Goal: Task Accomplishment & Management: Use online tool/utility

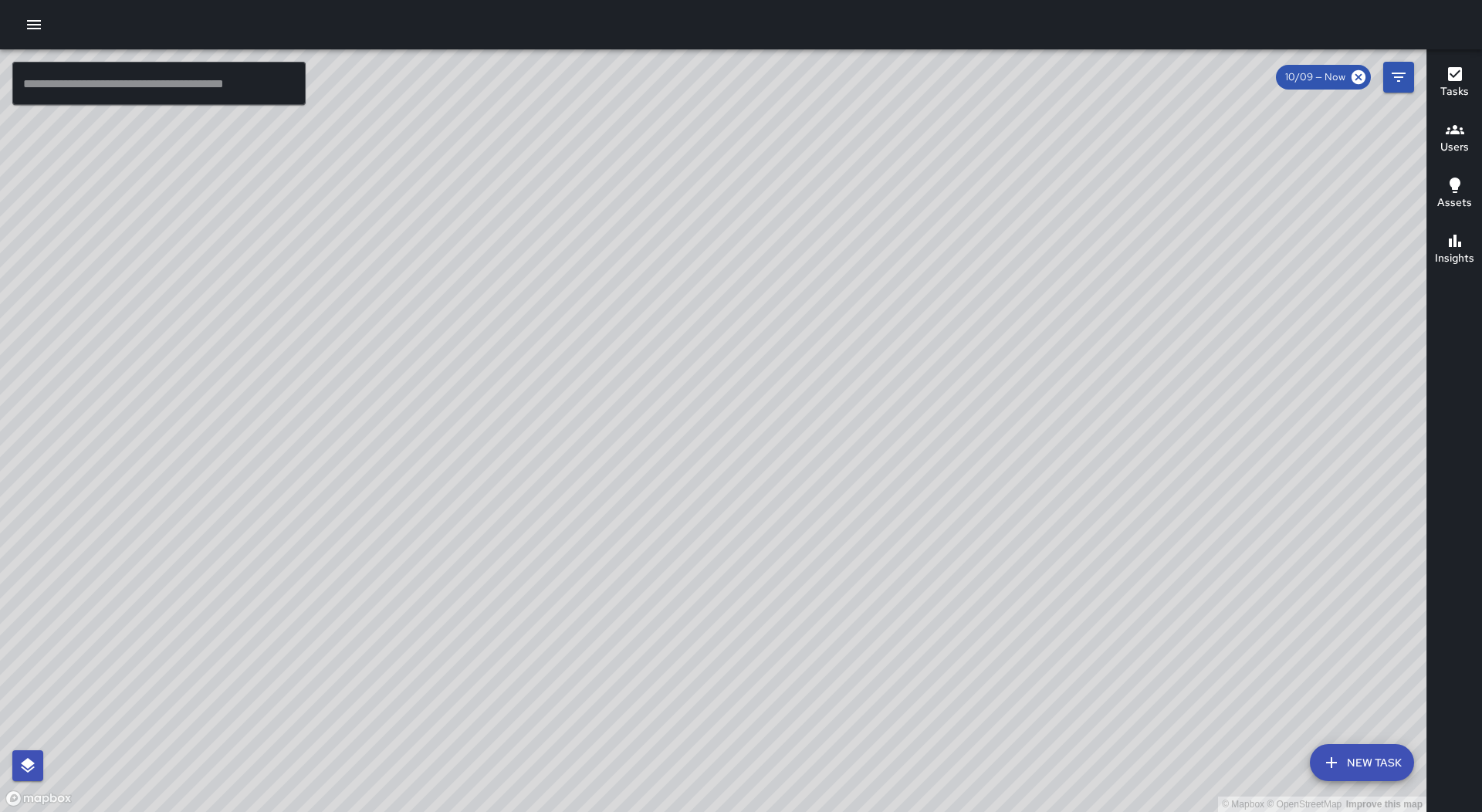
drag, startPoint x: 42, startPoint y: 26, endPoint x: 30, endPoint y: 45, distance: 21.8
click at [40, 26] on icon "button" at bounding box center [34, 24] width 19 height 19
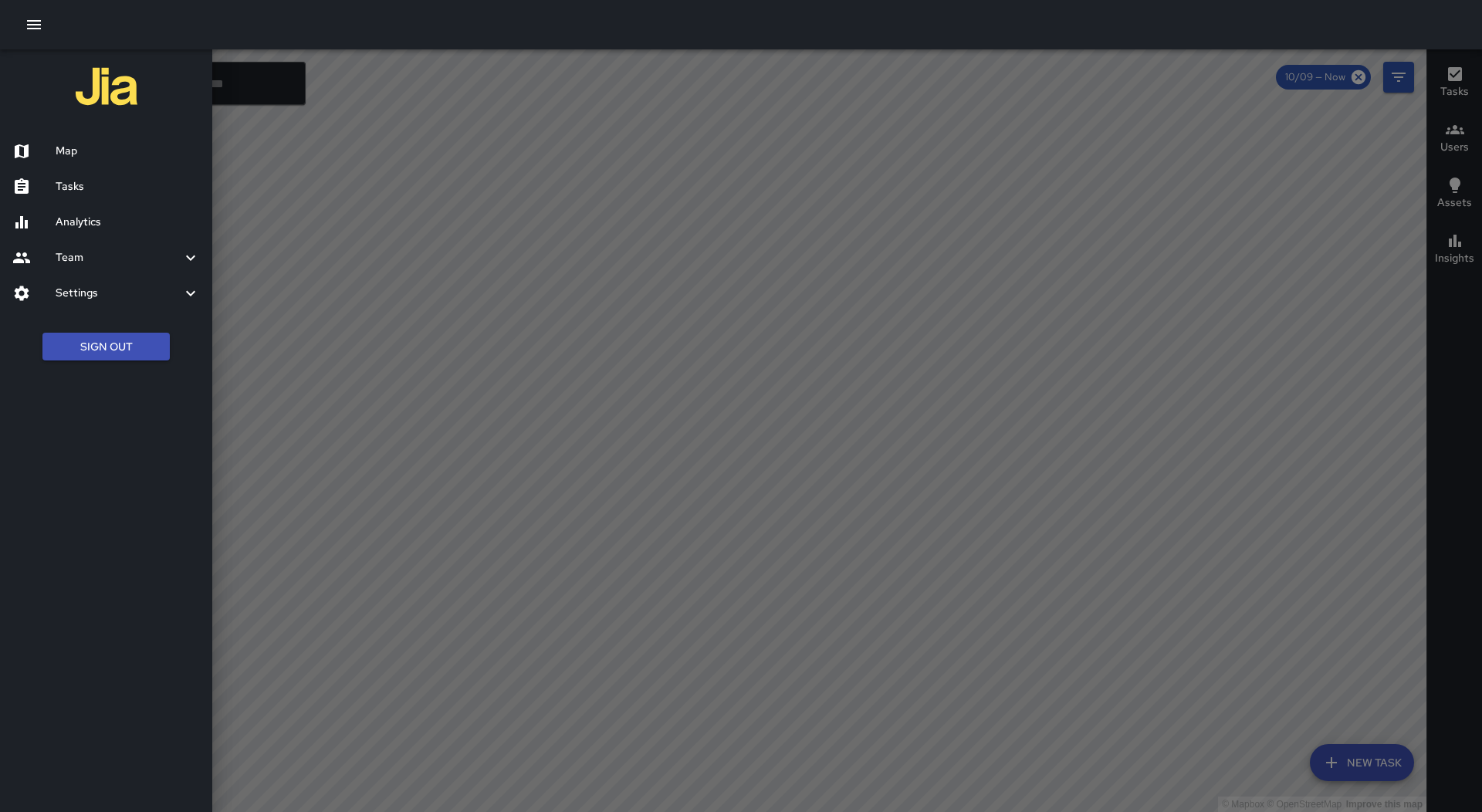
drag, startPoint x: 141, startPoint y: 188, endPoint x: 249, endPoint y: 208, distance: 110.0
click at [141, 190] on h6 "Tasks" at bounding box center [128, 186] width 144 height 17
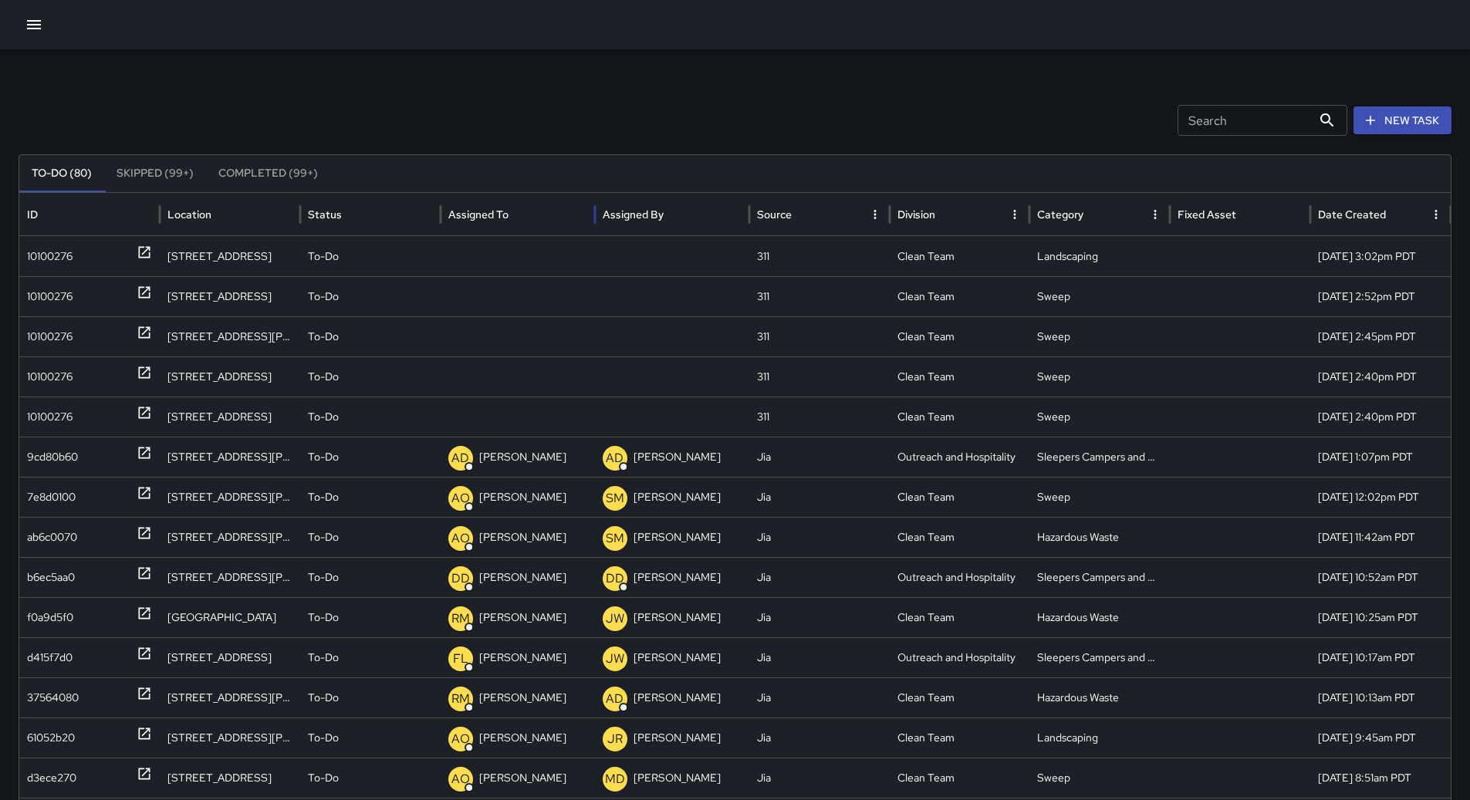
click at [502, 199] on div "Assigned To" at bounding box center [517, 214] width 139 height 42
click at [75, 455] on div "10100275" at bounding box center [89, 457] width 125 height 39
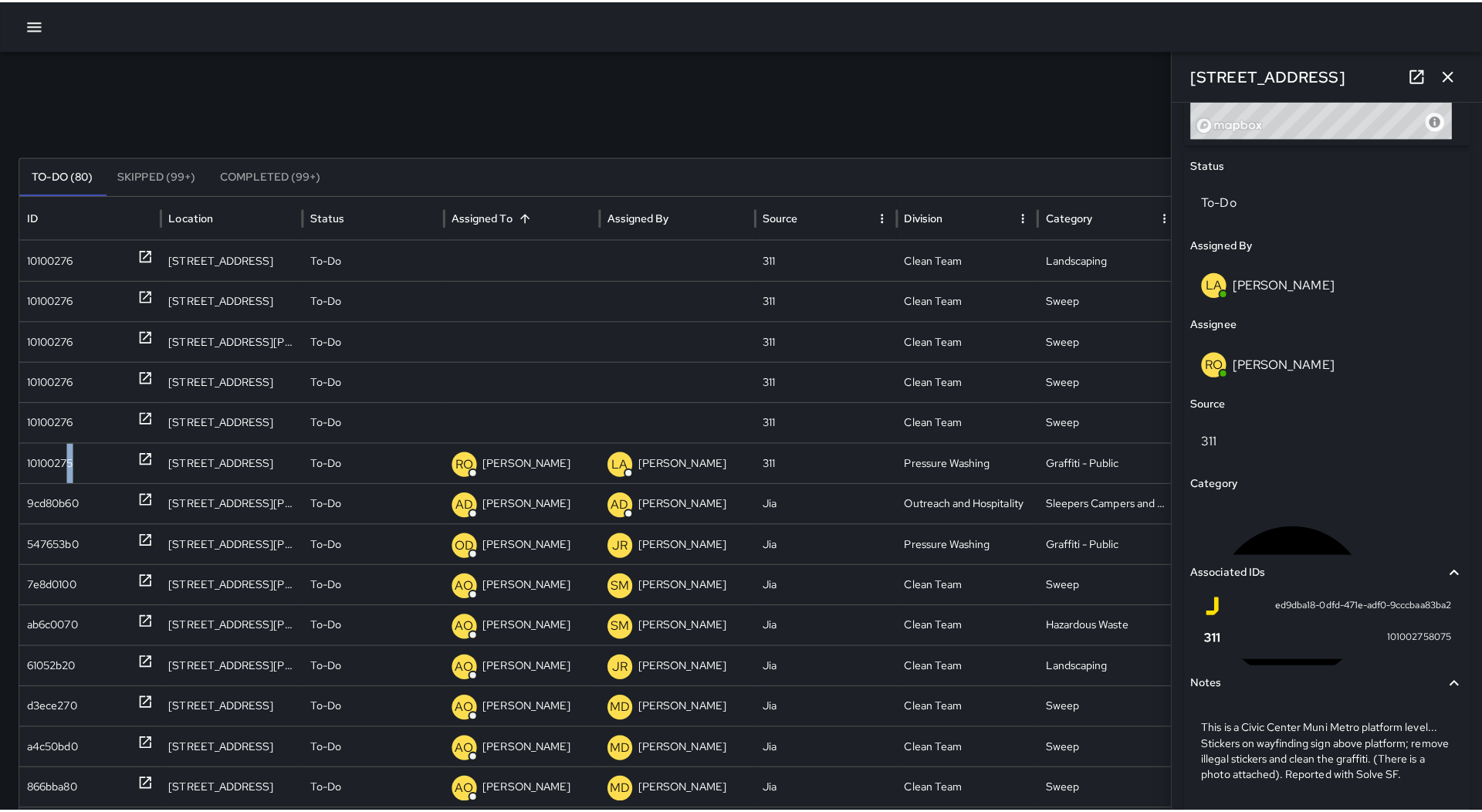
scroll to position [759, 0]
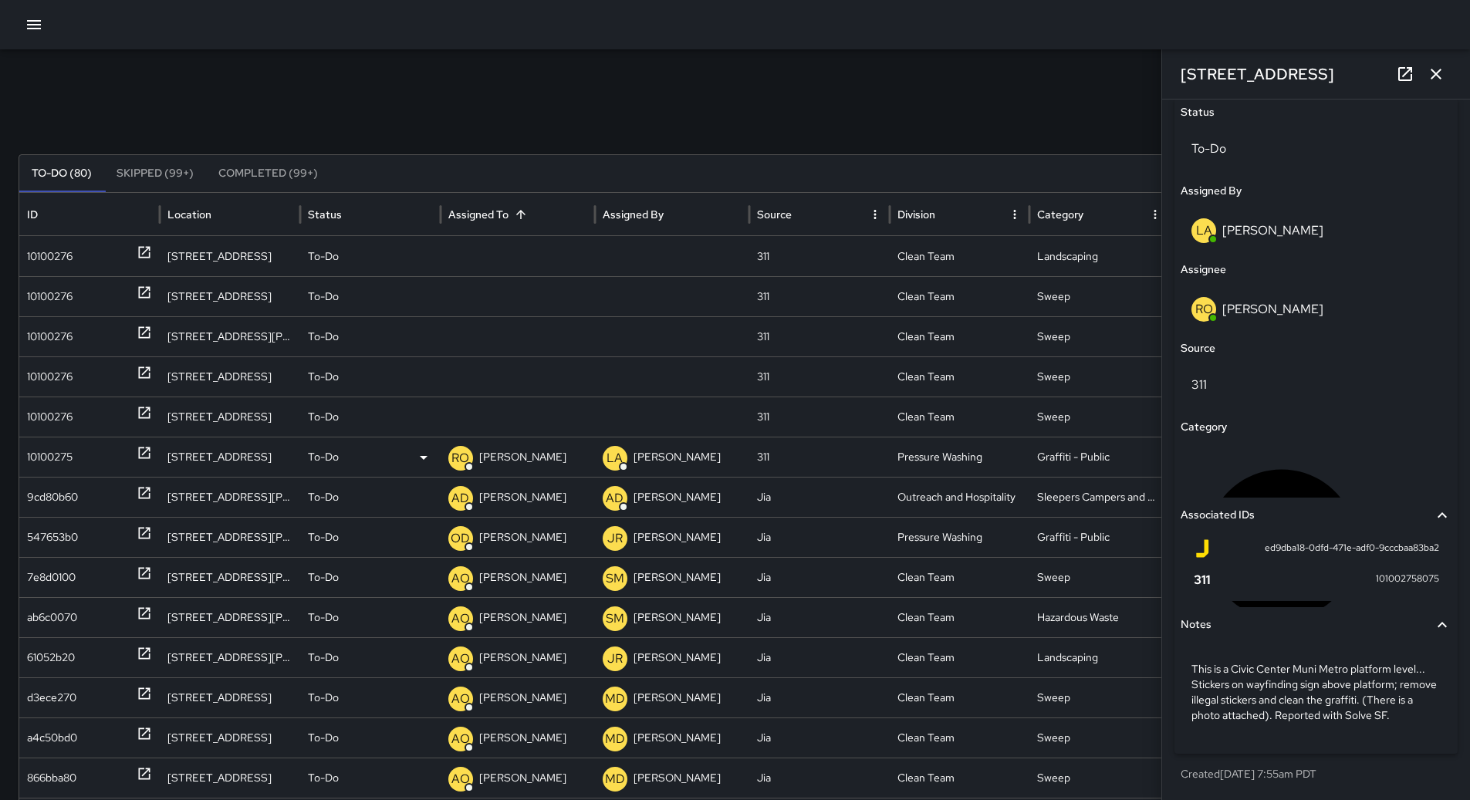
click at [385, 455] on div "To-Do" at bounding box center [370, 457] width 125 height 39
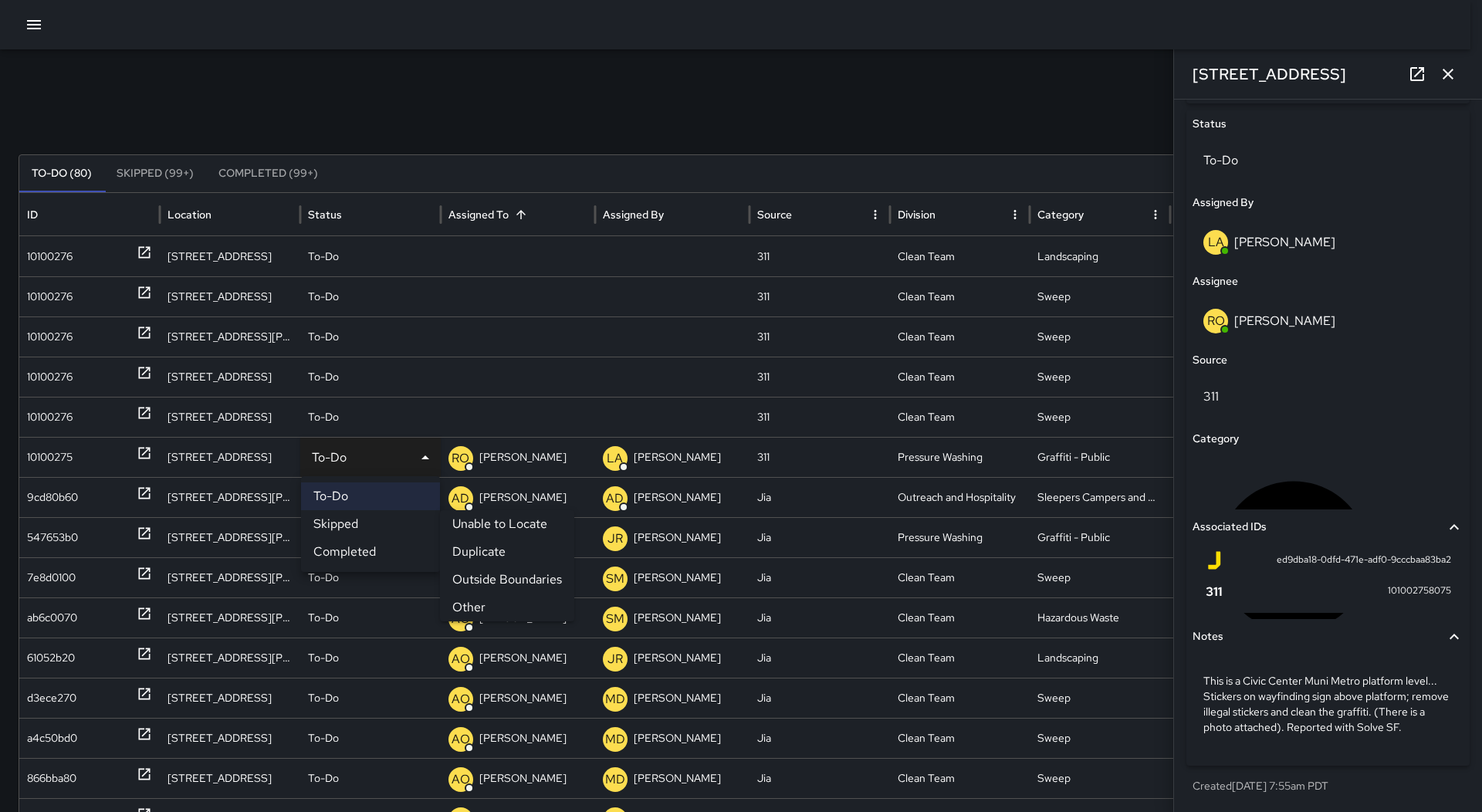
click at [527, 582] on li "Outside Boundaries" at bounding box center [507, 580] width 134 height 28
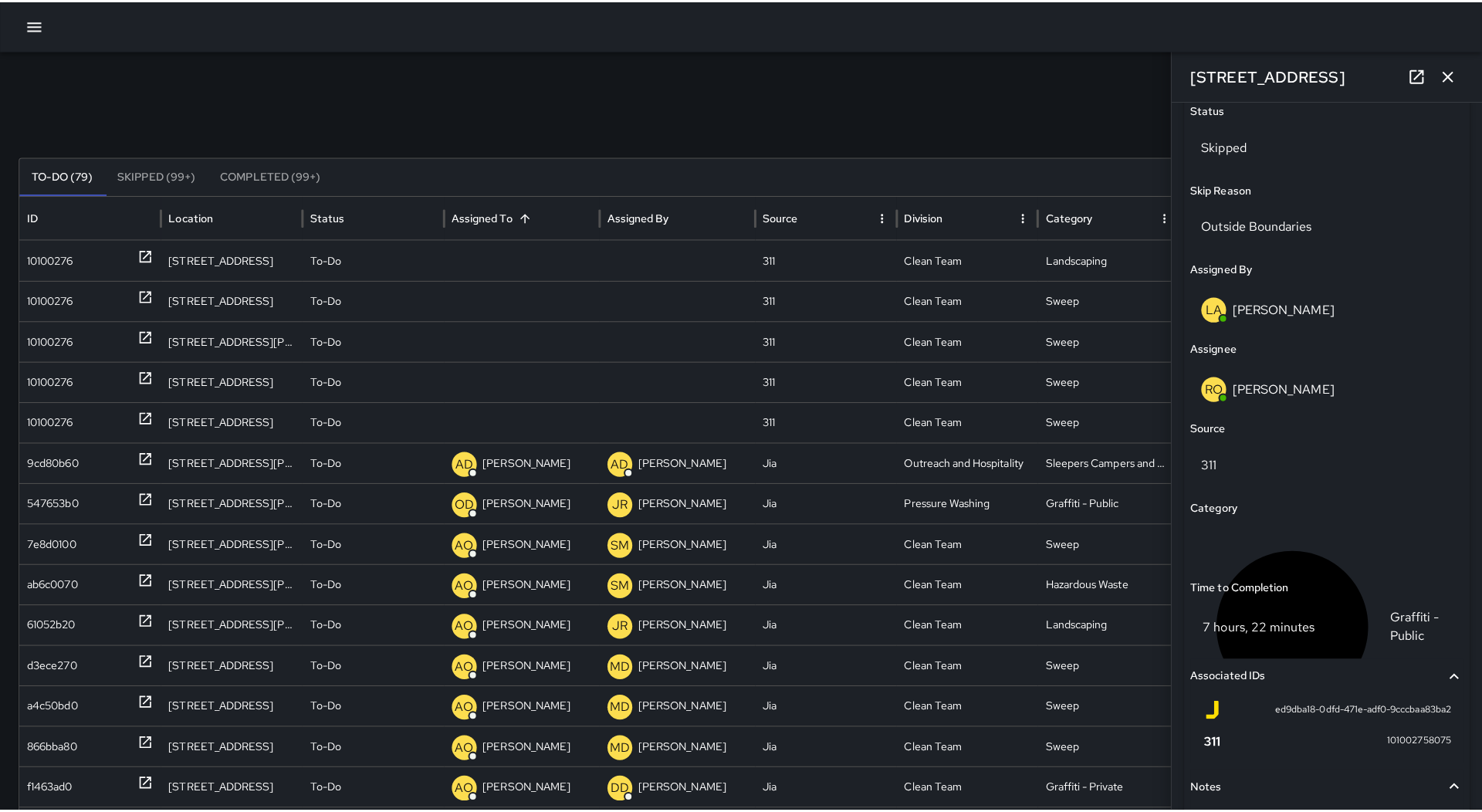
scroll to position [759, 0]
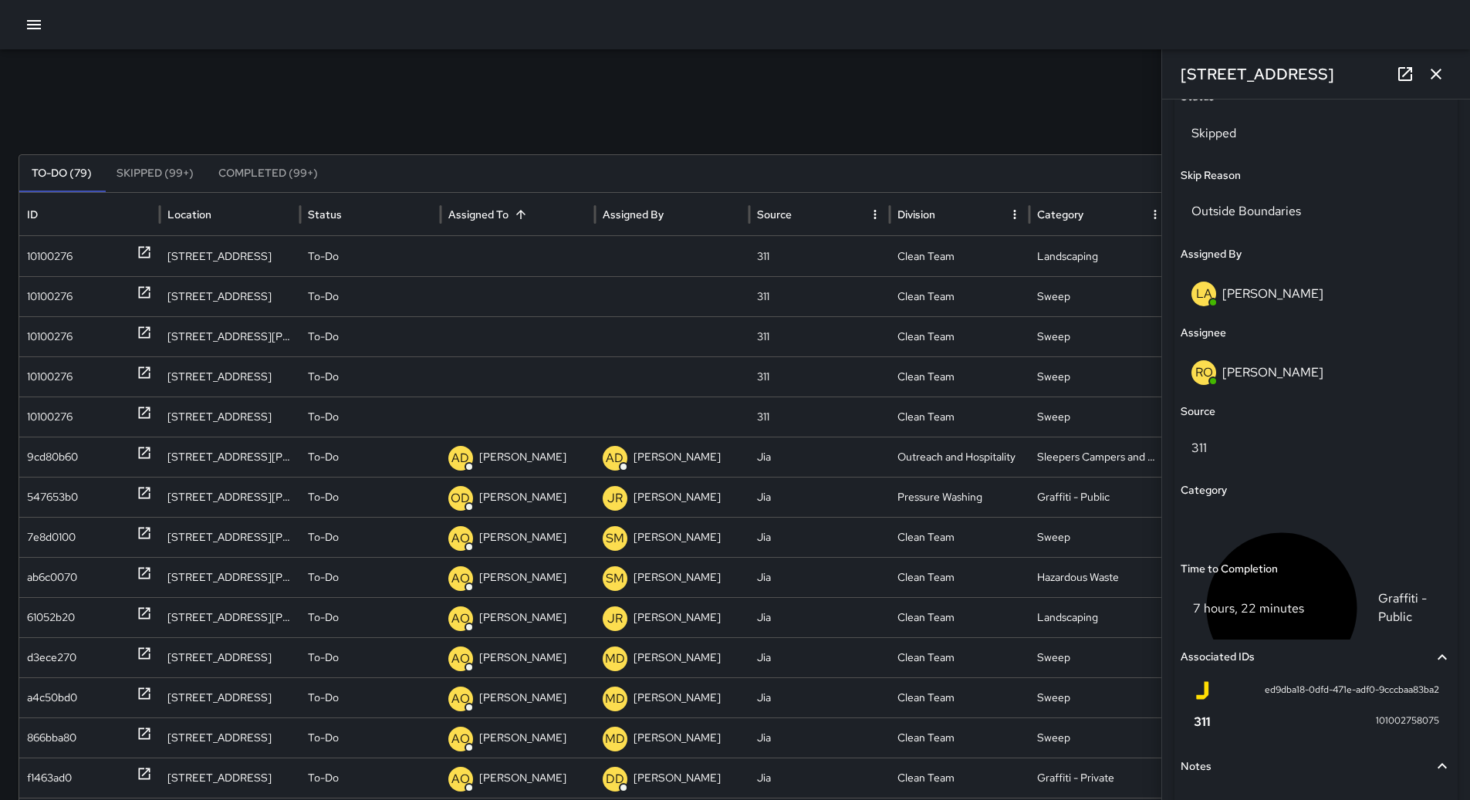
click at [1431, 77] on icon "button" at bounding box center [1436, 74] width 19 height 19
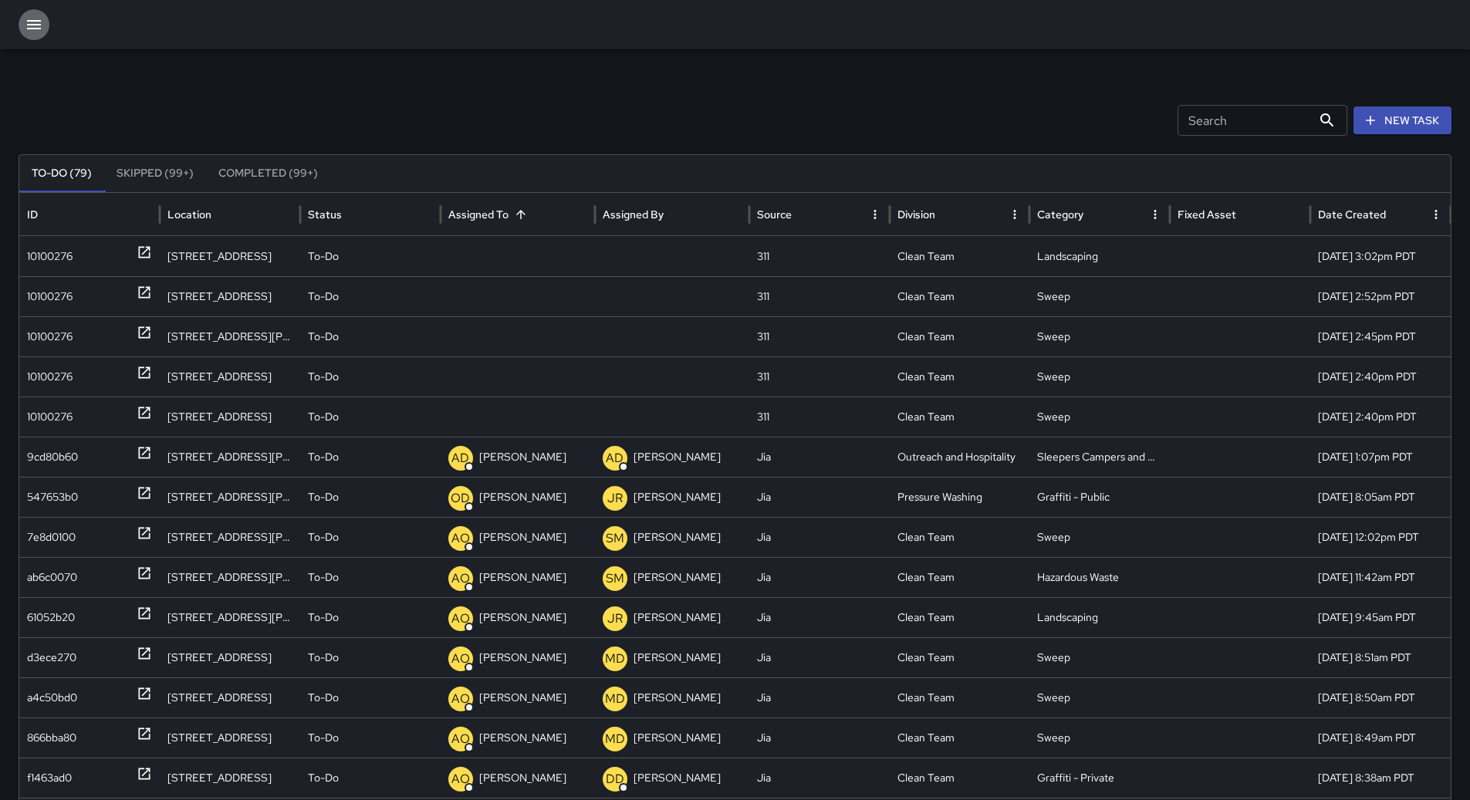
click at [36, 27] on icon "button" at bounding box center [34, 24] width 19 height 19
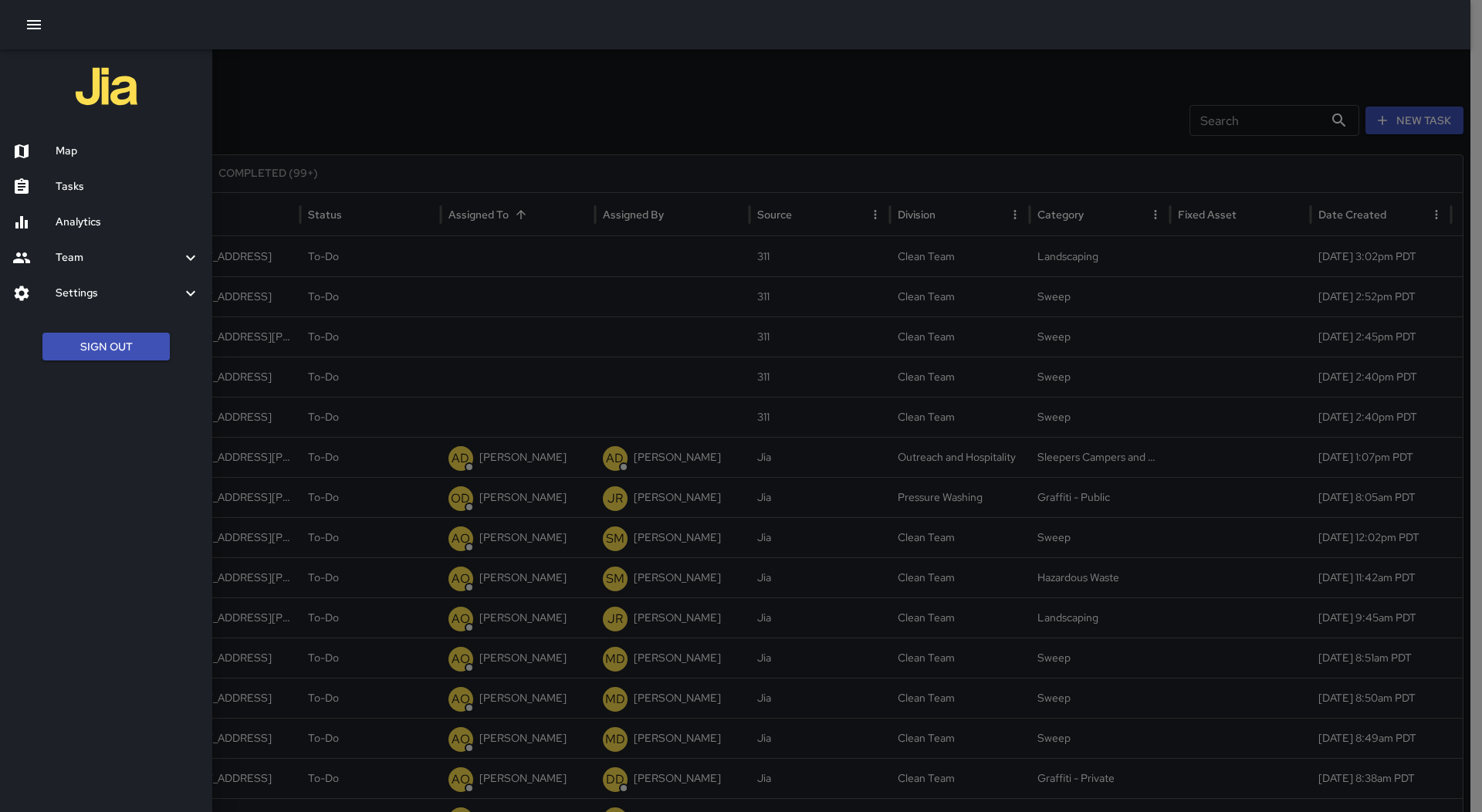
click at [71, 148] on h6 "Map" at bounding box center [128, 151] width 144 height 17
